Goal: Task Accomplishment & Management: Manage account settings

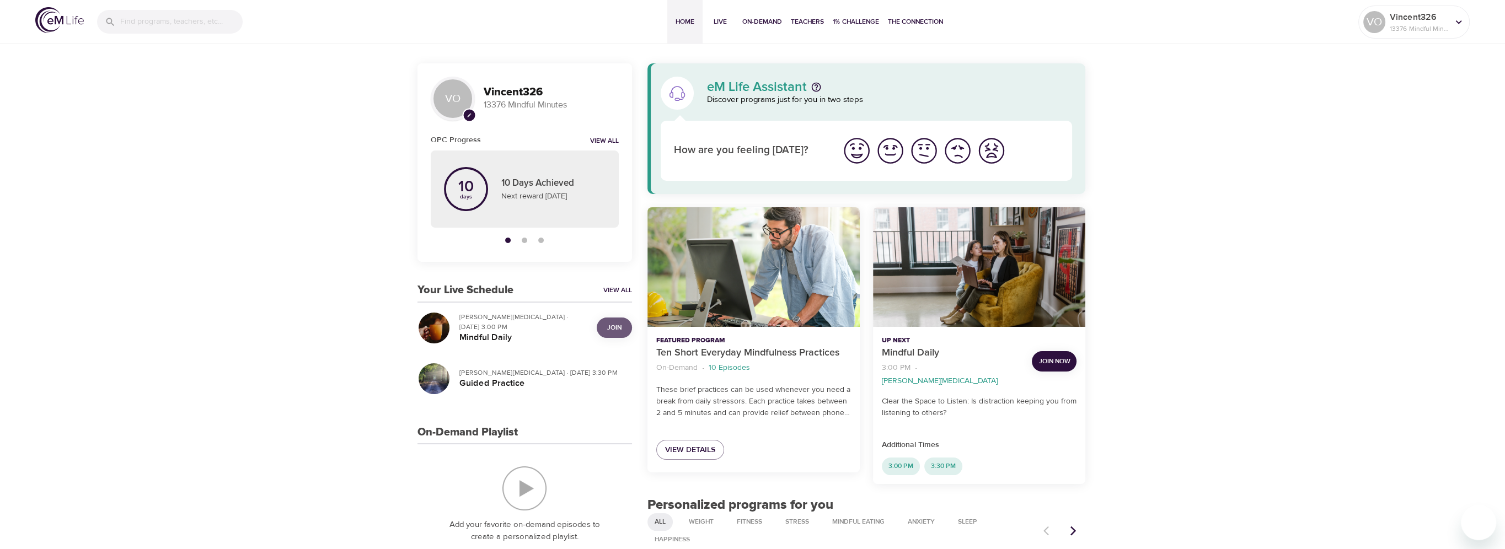
click at [616, 322] on span "Join" at bounding box center [614, 328] width 14 height 12
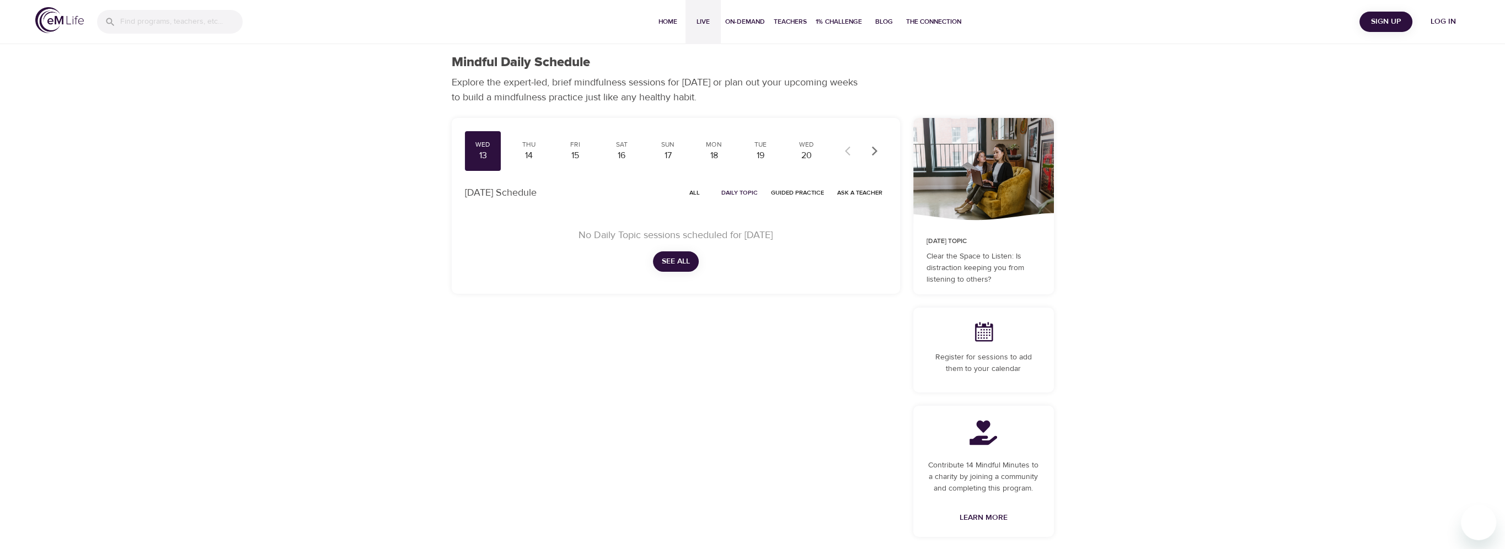
click at [710, 22] on span "Live" at bounding box center [703, 22] width 26 height 12
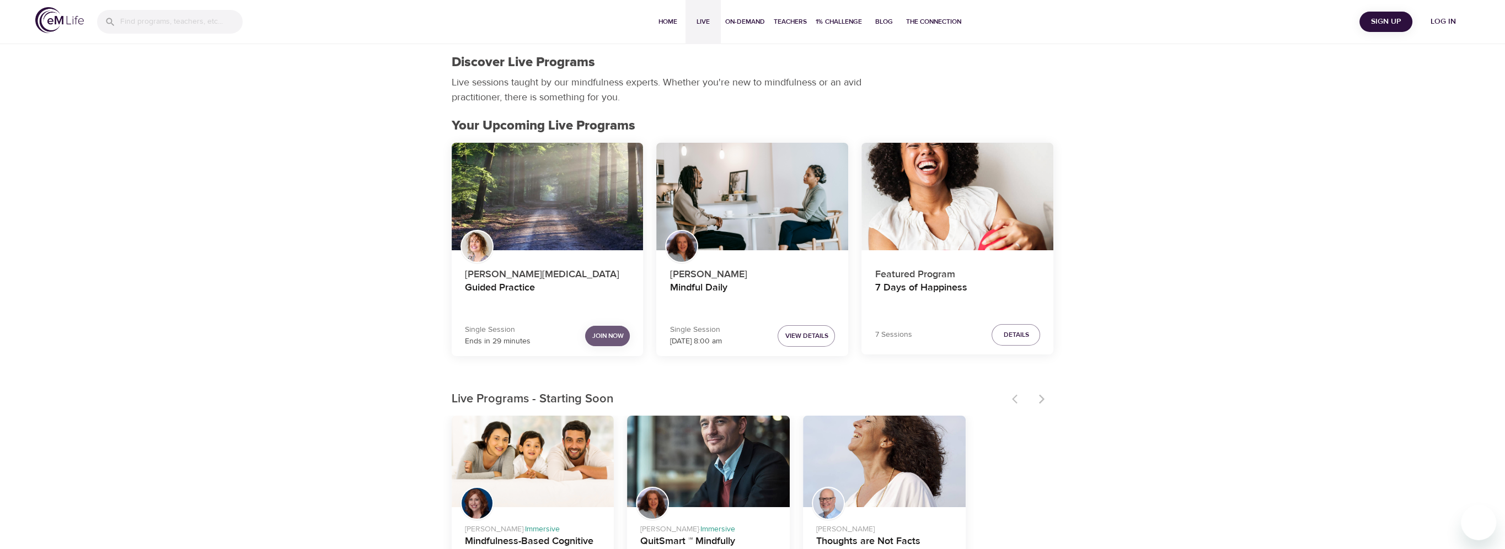
click at [607, 330] on span "Join Now" at bounding box center [607, 336] width 31 height 12
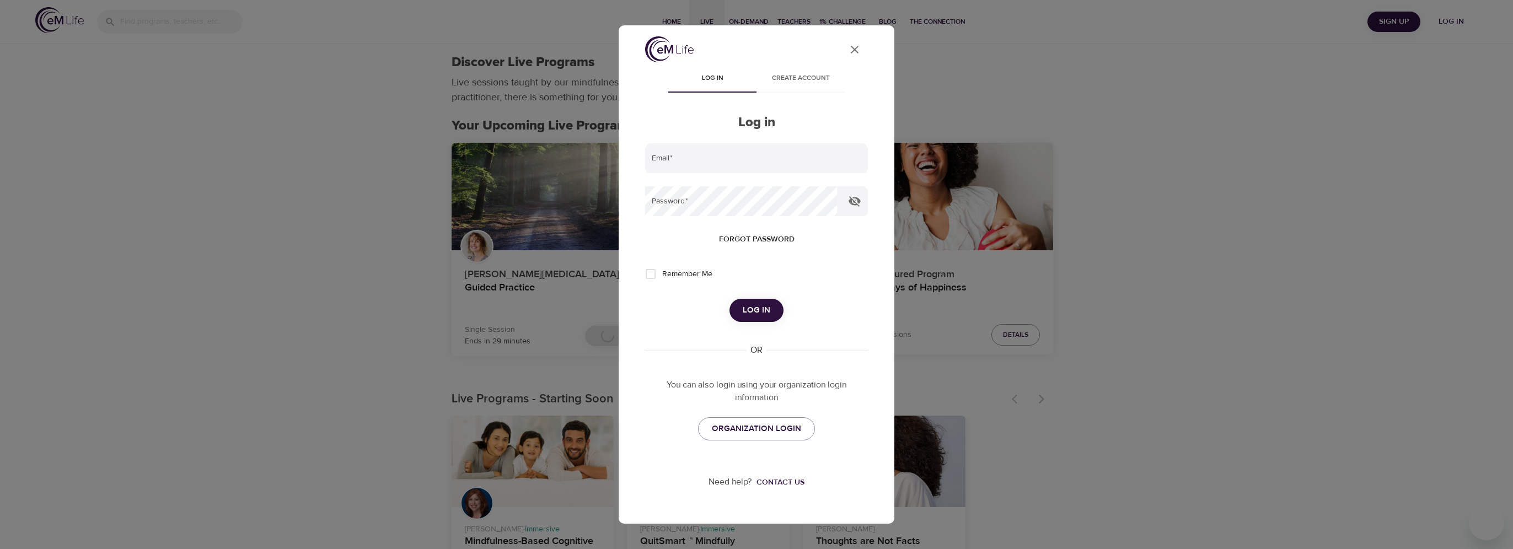
type input "[PERSON_NAME][EMAIL_ADDRESS][DOMAIN_NAME]"
click at [741, 315] on button "Log in" at bounding box center [757, 310] width 54 height 23
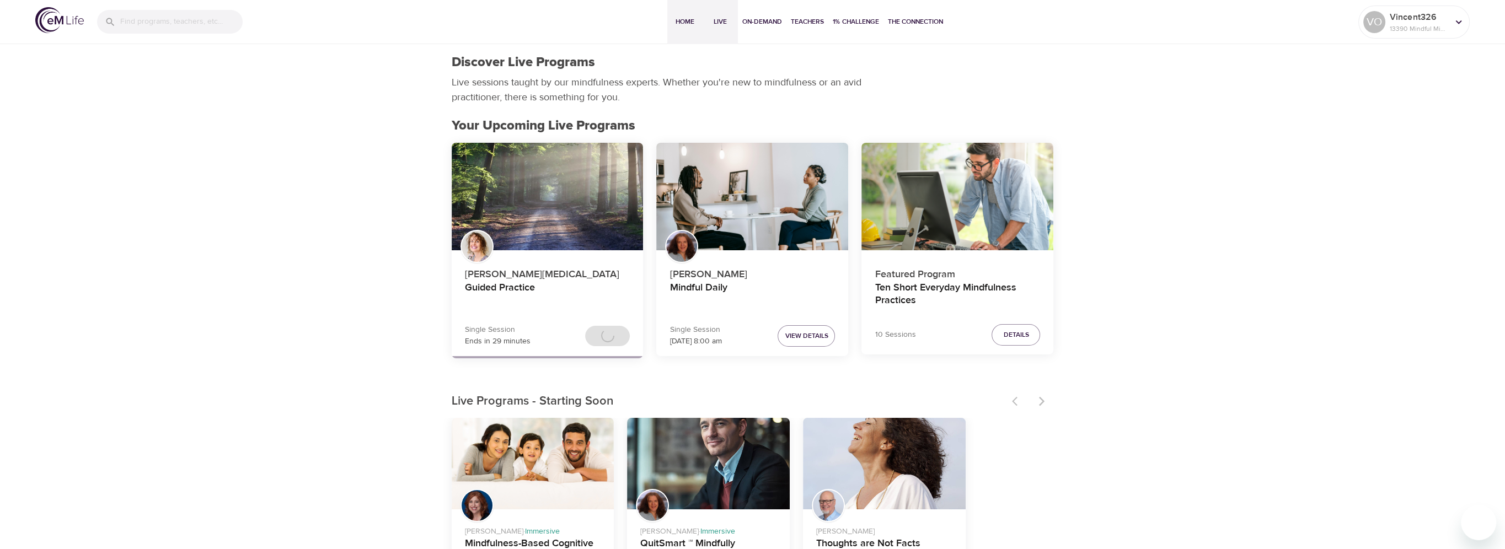
click at [696, 20] on span "Home" at bounding box center [685, 22] width 26 height 12
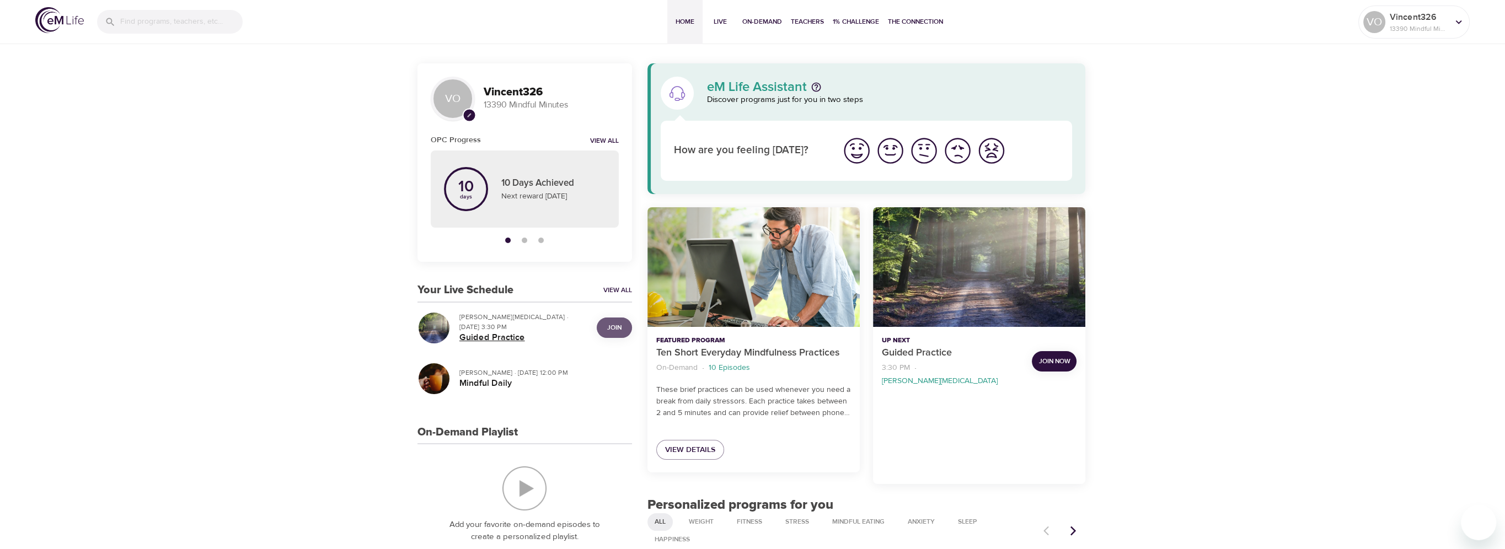
click at [608, 329] on span "Join" at bounding box center [614, 328] width 14 height 12
